Goal: Information Seeking & Learning: Compare options

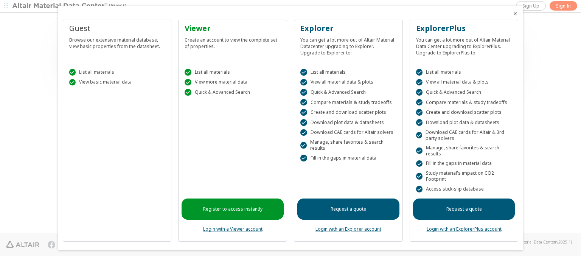
click at [512, 14] on icon "Close" at bounding box center [515, 14] width 6 height 6
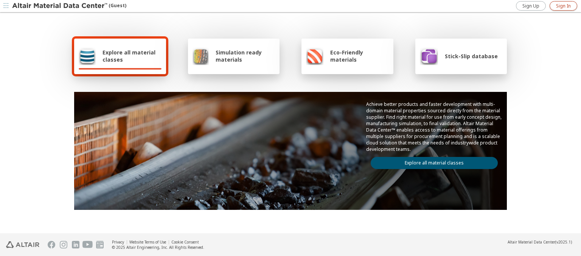
click at [564, 6] on span "Sign In" at bounding box center [563, 6] width 15 height 6
click at [60, 6] on img at bounding box center [60, 6] width 97 height 8
click at [129, 56] on span "Explore all material classes" at bounding box center [132, 56] width 59 height 14
click at [431, 161] on link "Explore all material classes" at bounding box center [434, 163] width 127 height 12
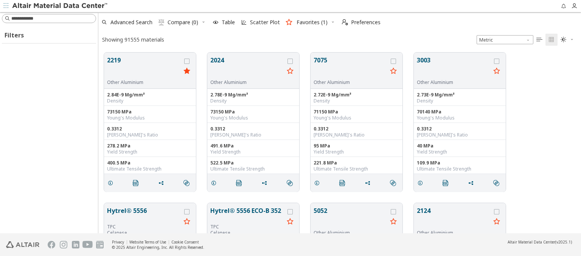
scroll to position [181, 477]
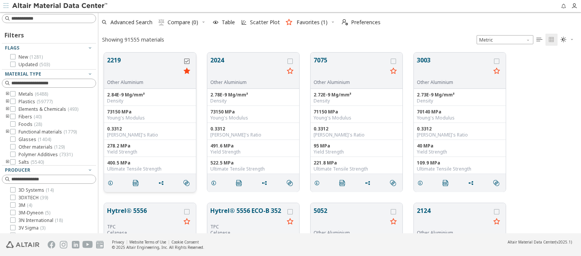
click at [188, 61] on icon "grid" at bounding box center [186, 61] width 5 height 5
click at [291, 61] on icon "grid" at bounding box center [290, 61] width 5 height 5
click at [183, 22] on span "Compare (2)" at bounding box center [183, 22] width 31 height 5
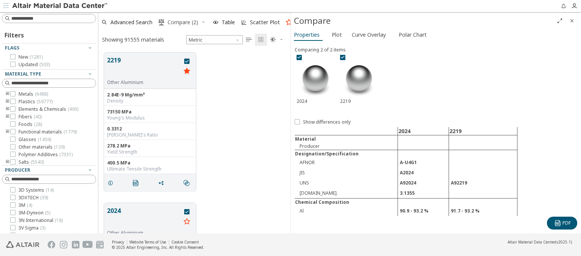
scroll to position [181, 186]
click at [369, 34] on span "Curve Overlay" at bounding box center [369, 35] width 34 height 12
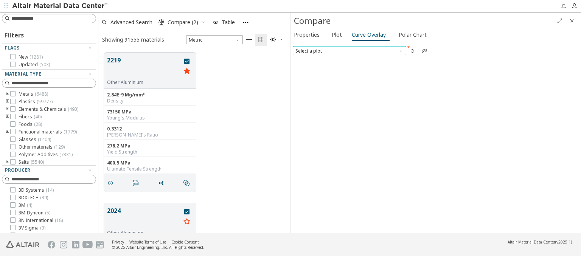
click at [349, 50] on span "Select a plot" at bounding box center [350, 50] width 114 height 9
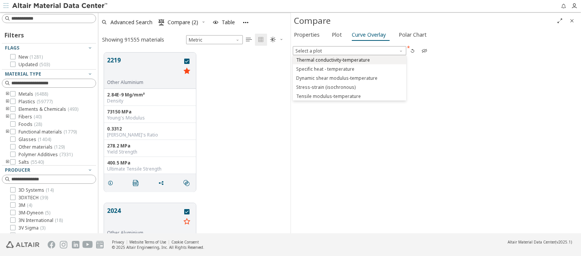
click at [349, 59] on span "Thermal conductivity-temperature" at bounding box center [333, 60] width 74 height 6
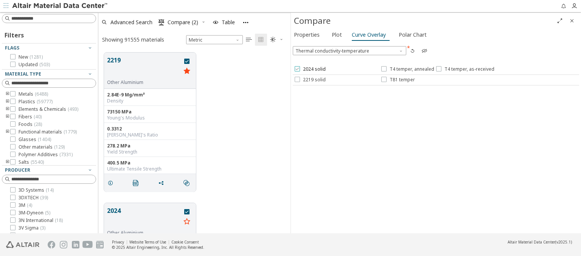
click at [310, 69] on span "2024 solid" at bounding box center [314, 69] width 23 height 6
click at [407, 69] on span "T4 temper, annealed" at bounding box center [412, 69] width 45 height 6
click at [464, 69] on span "T4 temper, as-received" at bounding box center [470, 69] width 50 height 6
click at [310, 79] on span "2219 solid" at bounding box center [314, 80] width 23 height 6
click at [398, 79] on span "T81 temper" at bounding box center [402, 80] width 25 height 6
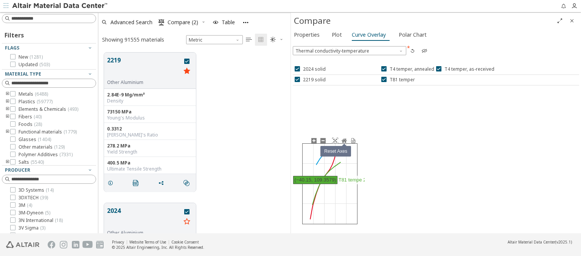
click at [344, 140] on icon at bounding box center [344, 141] width 5 height 4
